Goal: Task Accomplishment & Management: Complete application form

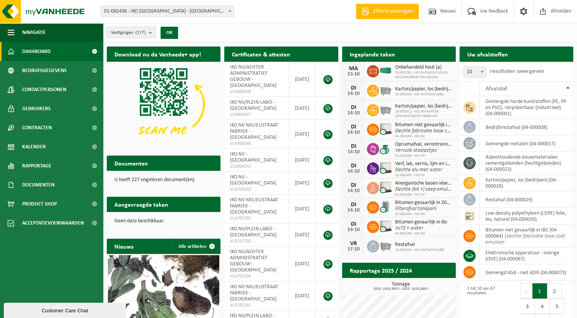
drag, startPoint x: 386, startPoint y: 53, endPoint x: 408, endPoint y: 63, distance: 24.1
click at [386, 53] on h2 "Ingeplande taken" at bounding box center [372, 54] width 61 height 15
click at [57, 147] on link "Kalender" at bounding box center [51, 146] width 103 height 19
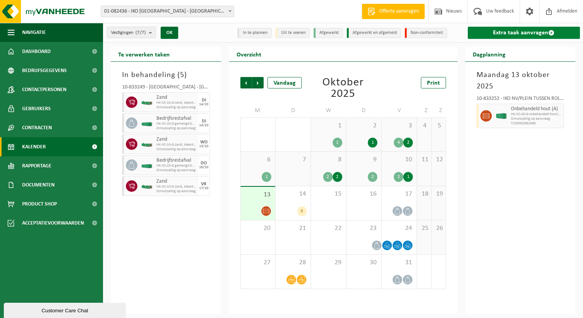
click at [518, 31] on link "Extra taak aanvragen" at bounding box center [524, 33] width 113 height 12
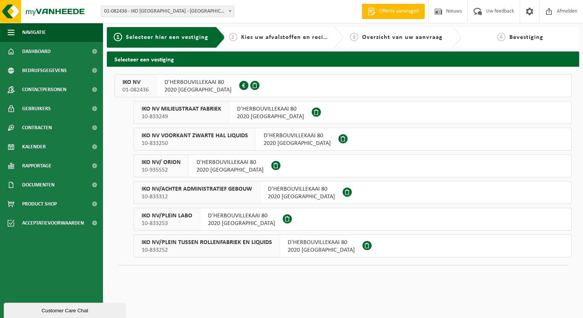
click at [187, 223] on span "10-833253" at bounding box center [167, 224] width 51 height 8
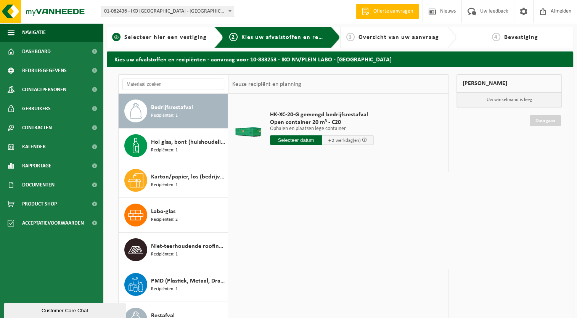
click at [186, 37] on span "Selecteer hier een vestiging" at bounding box center [165, 37] width 82 height 6
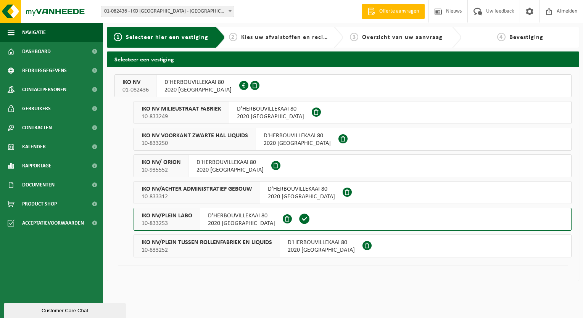
click at [129, 81] on span "IKO NV" at bounding box center [136, 83] width 26 height 8
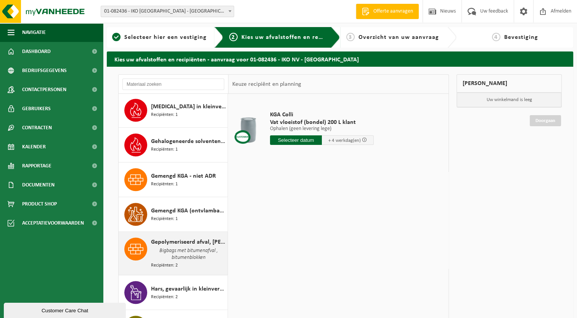
scroll to position [573, 0]
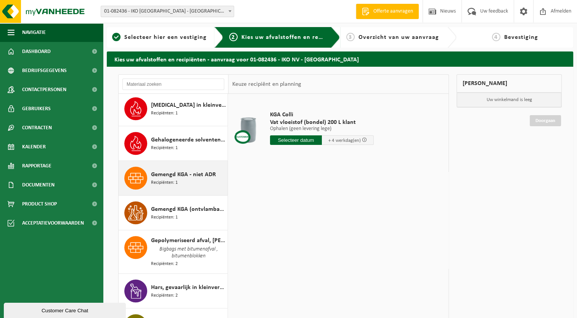
click at [189, 175] on div "Gemengd KGA - niet ADR Recipiënten: 1" at bounding box center [188, 178] width 75 height 23
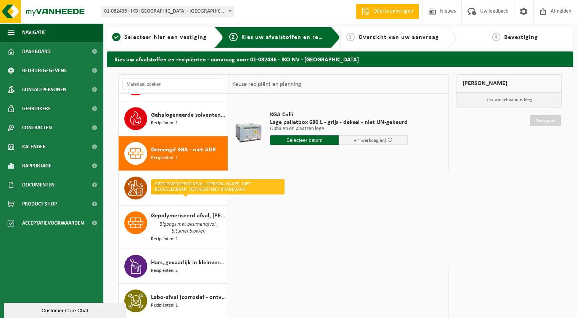
scroll to position [597, 0]
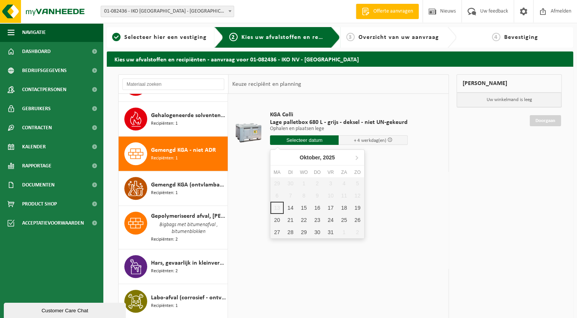
click at [316, 143] on input "text" at bounding box center [304, 140] width 69 height 10
click at [334, 209] on div "17" at bounding box center [330, 208] width 13 height 12
type input "Van 2025-10-17"
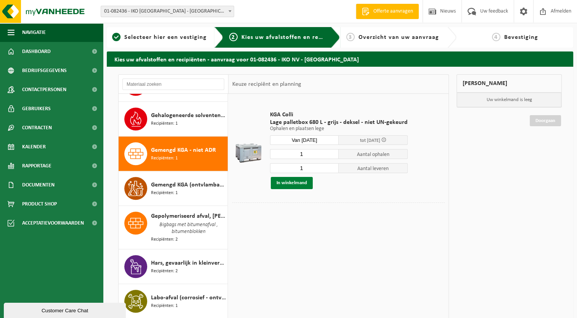
click at [285, 185] on button "In winkelmand" at bounding box center [292, 183] width 42 height 12
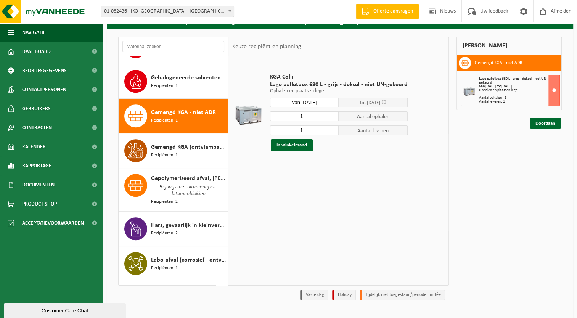
scroll to position [38, 0]
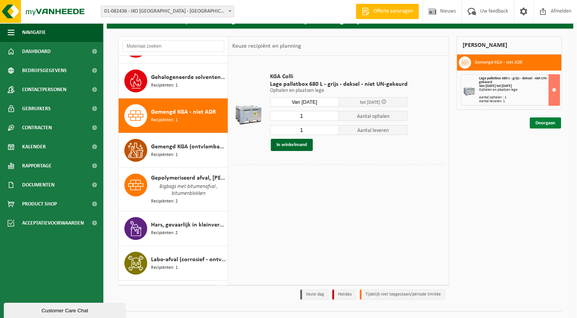
click at [540, 121] on link "Doorgaan" at bounding box center [545, 123] width 31 height 11
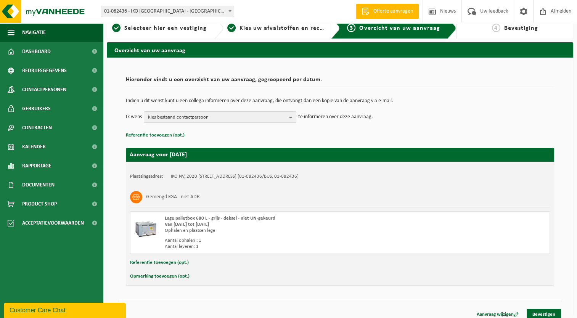
scroll to position [15, 0]
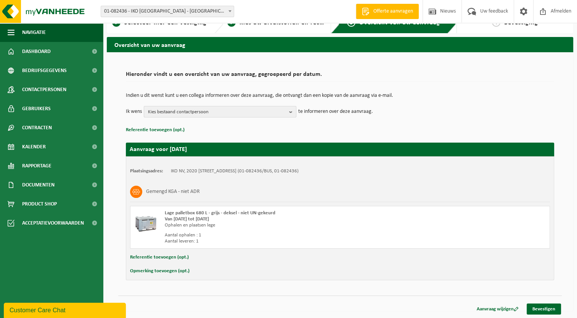
click at [290, 108] on b "button" at bounding box center [292, 111] width 7 height 11
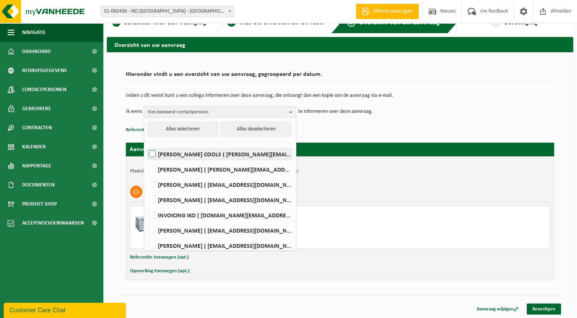
click at [151, 155] on label "[PERSON_NAME] COOLS ( [PERSON_NAME][EMAIL_ADDRESS][DOMAIN_NAME] )" at bounding box center [219, 153] width 145 height 11
click at [146, 145] on input "[PERSON_NAME] COOLS ( [PERSON_NAME][EMAIL_ADDRESS][DOMAIN_NAME] )" at bounding box center [146, 144] width 0 height 0
checkbox input "true"
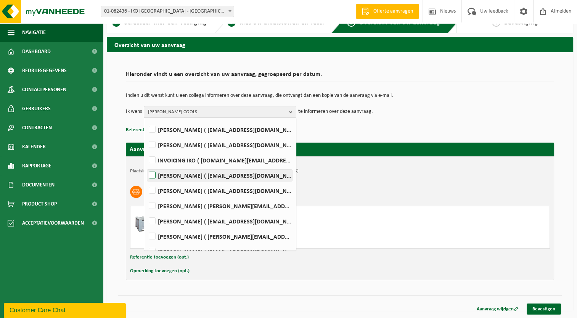
scroll to position [65, 0]
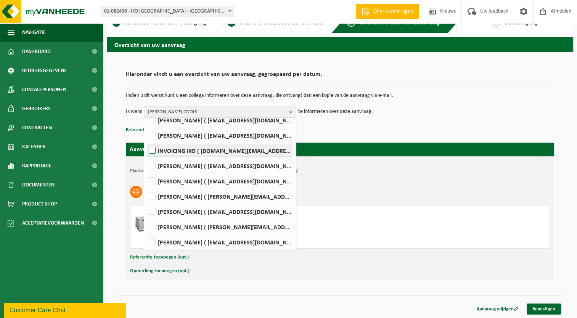
click at [153, 148] on label "INVOICING IKO ( [DOMAIN_NAME][EMAIL_ADDRESS][DOMAIN_NAME] )" at bounding box center [219, 150] width 145 height 11
click at [146, 141] on input "INVOICING IKO ( [DOMAIN_NAME][EMAIL_ADDRESS][DOMAIN_NAME] )" at bounding box center [146, 141] width 0 height 0
checkbox input "true"
click at [375, 276] on div "Plaatsingsadres: IKO NV, 2020 [STREET_ADDRESS] (01-082436/BUS, 01-082436) Gemen…" at bounding box center [340, 218] width 429 height 124
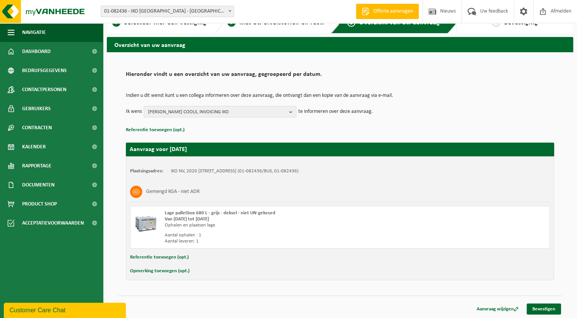
click at [150, 273] on button "Opmerking toevoegen (opt.)" at bounding box center [160, 271] width 60 height 10
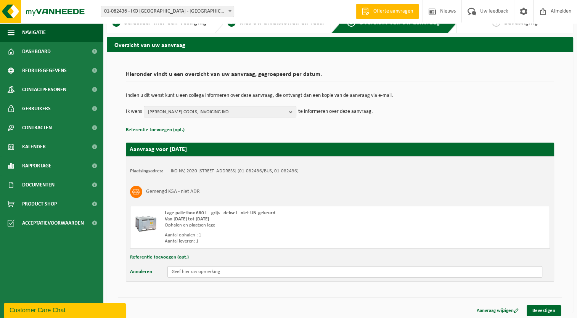
click at [215, 277] on input "text" at bounding box center [355, 271] width 375 height 11
type input "Ophalen bij Gate E (plein labo)"
click at [554, 307] on link "Bevestigen" at bounding box center [544, 310] width 34 height 11
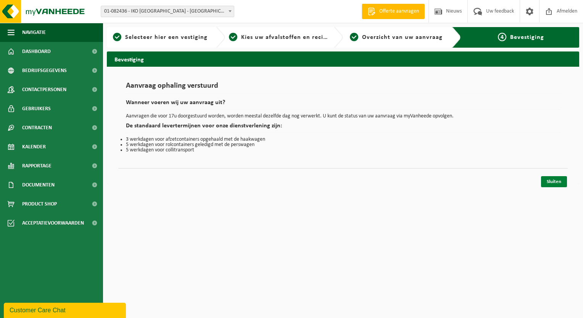
click at [556, 185] on link "Sluiten" at bounding box center [554, 181] width 26 height 11
